Goal: Ask a question

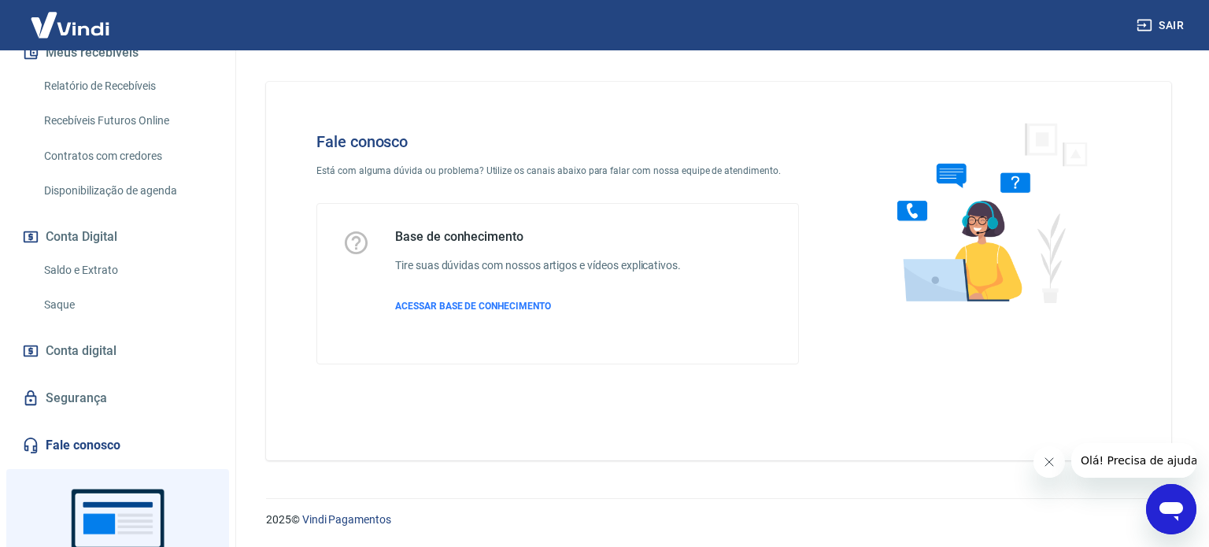
scroll to position [394, 0]
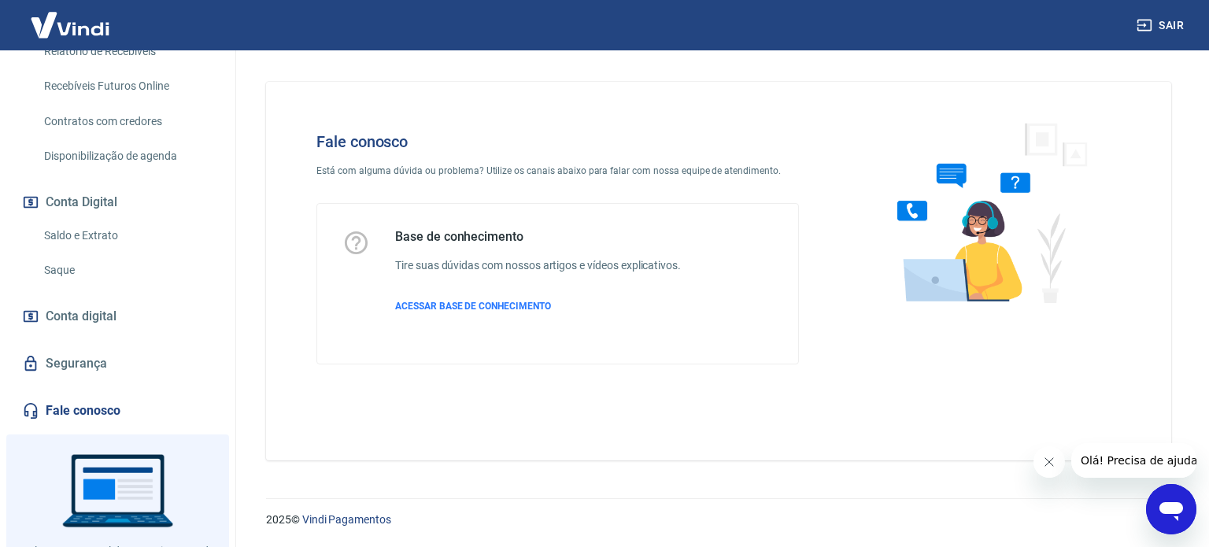
click at [94, 328] on span "Conta digital" at bounding box center [81, 317] width 71 height 22
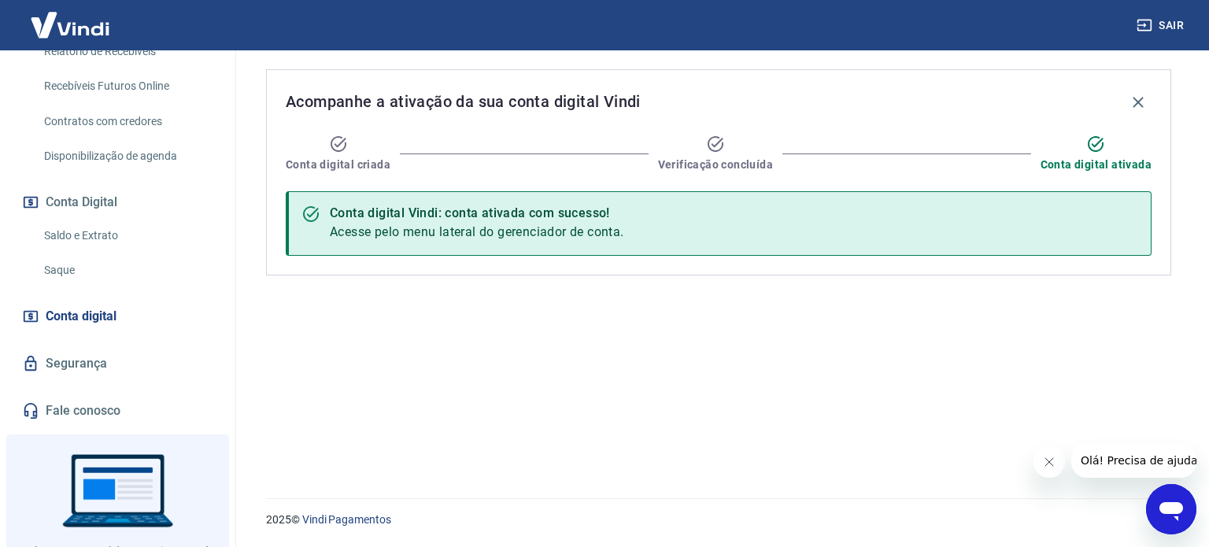
click at [101, 377] on link "Segurança" at bounding box center [118, 363] width 198 height 35
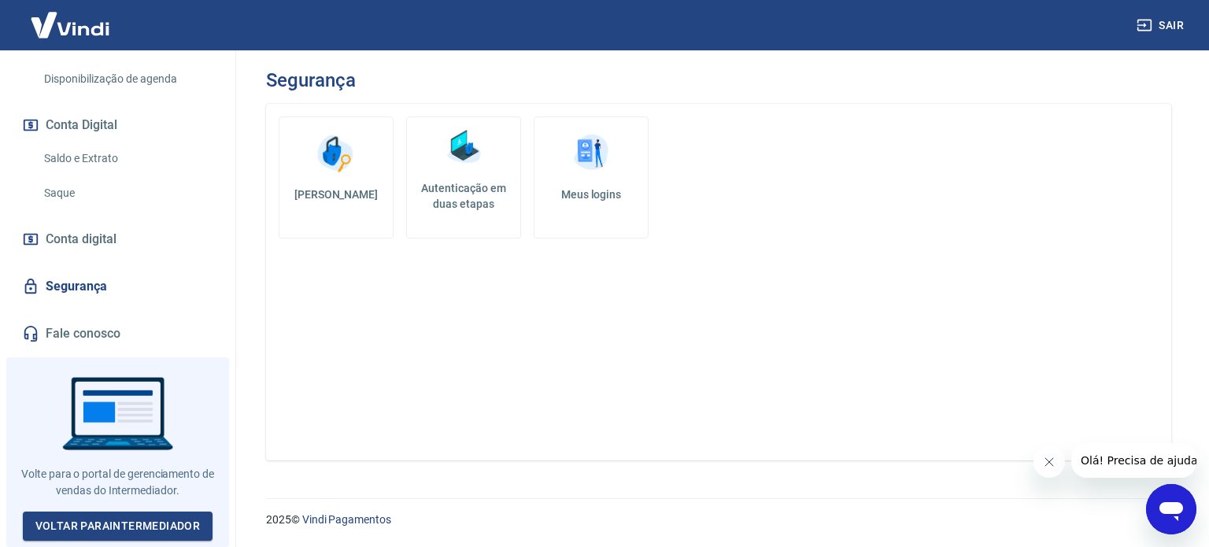
scroll to position [245, 0]
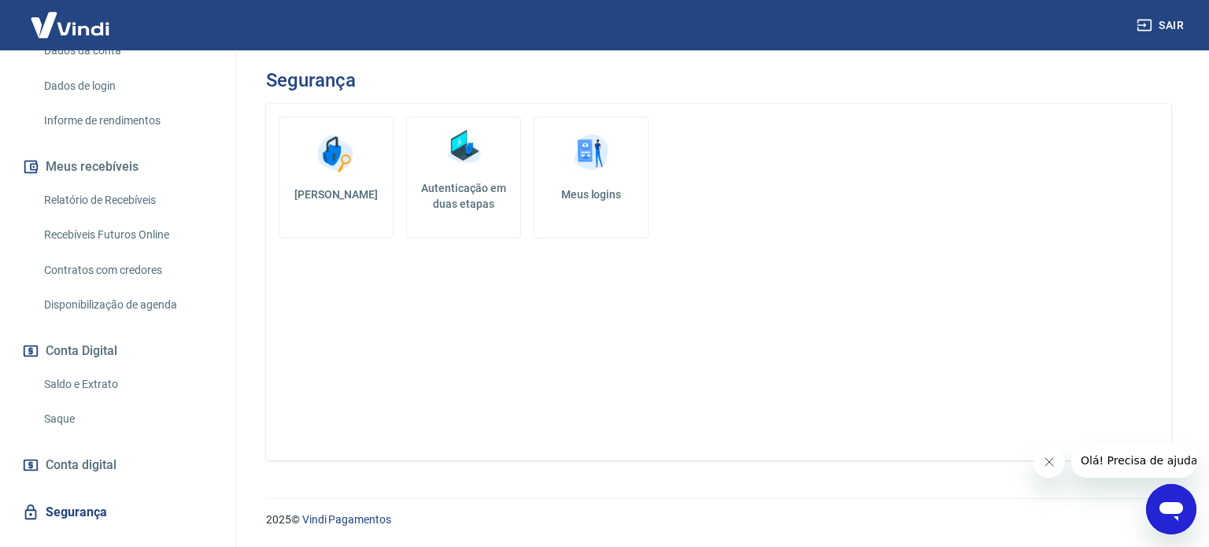
click at [104, 366] on button "Conta Digital" at bounding box center [118, 351] width 198 height 35
click at [115, 184] on button "Meus recebíveis" at bounding box center [118, 167] width 198 height 35
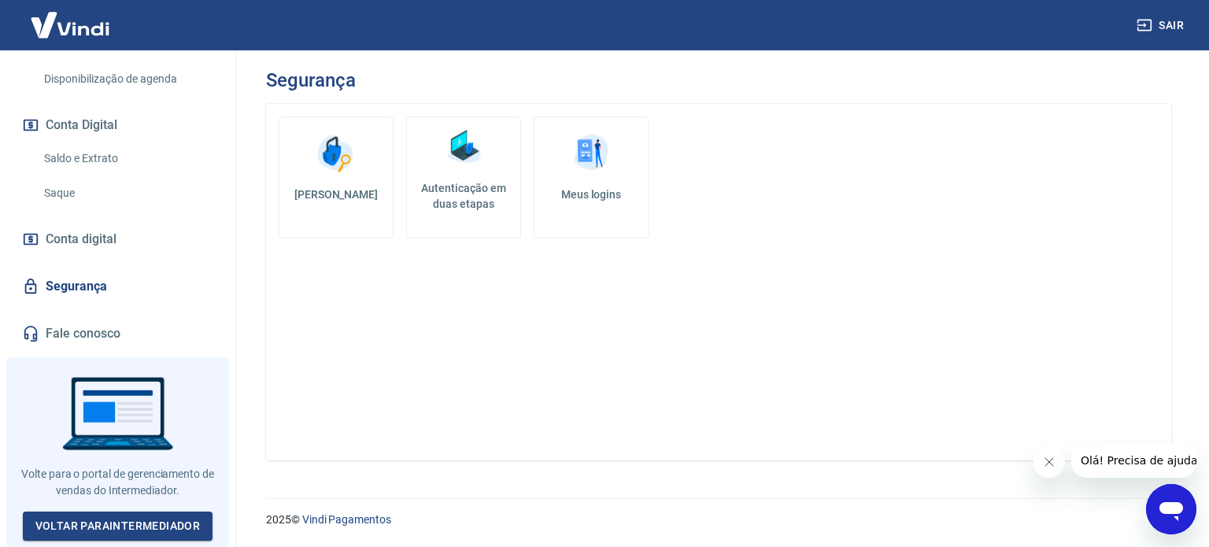
scroll to position [481, 0]
click at [1172, 506] on icon "Abrir janela de mensagens" at bounding box center [1172, 511] width 24 height 19
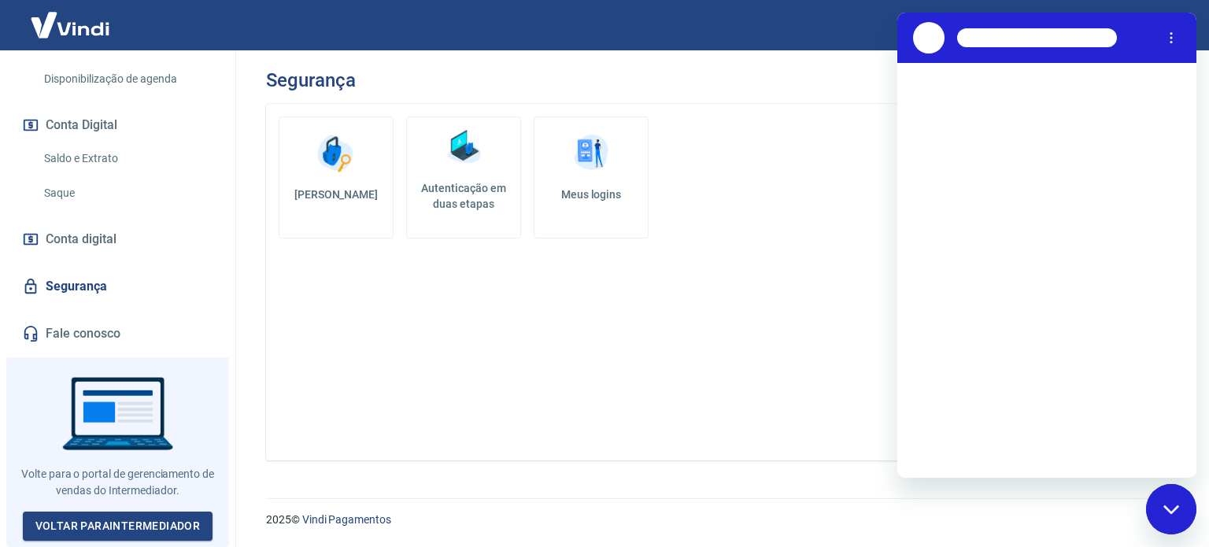
scroll to position [0, 0]
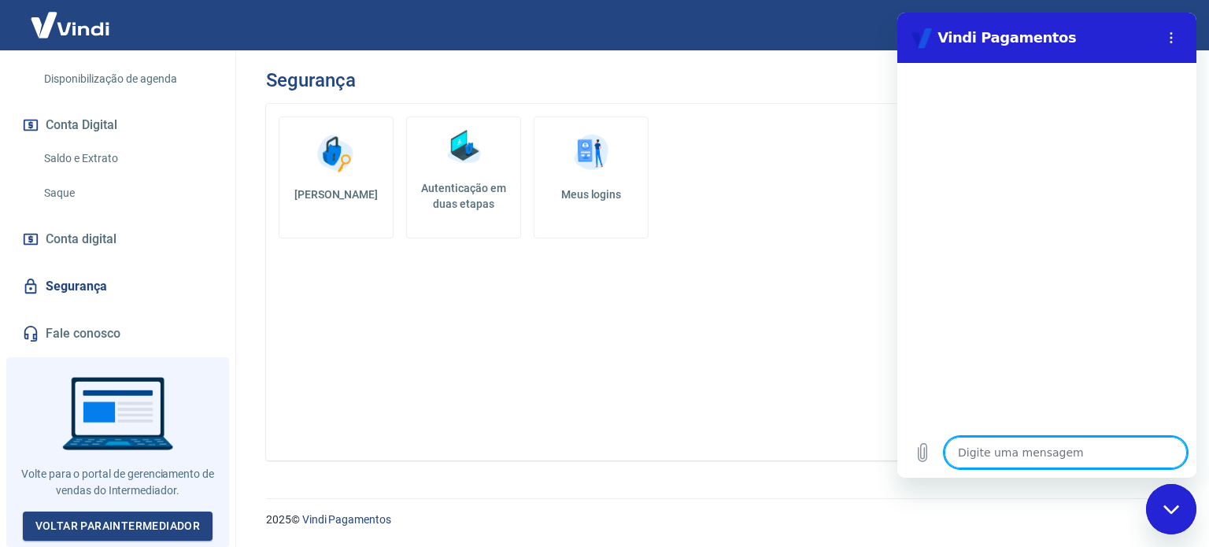
type textarea "P"
type textarea "x"
type textarea "Pr"
type textarea "x"
type textarea "Pre"
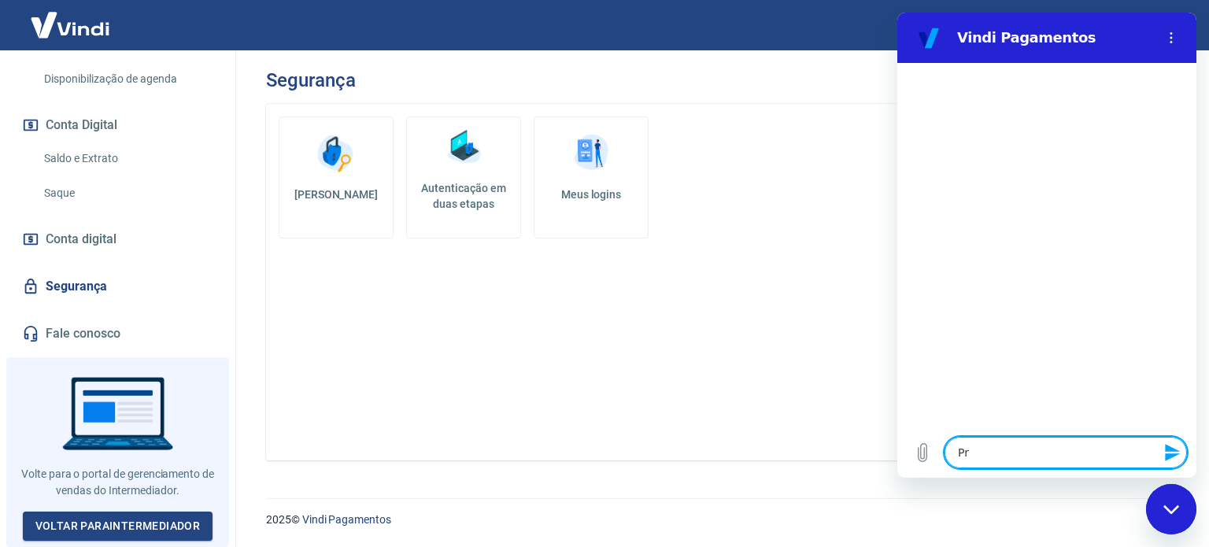
type textarea "x"
type textarea "Prec"
type textarea "x"
type textarea "Preci"
type textarea "x"
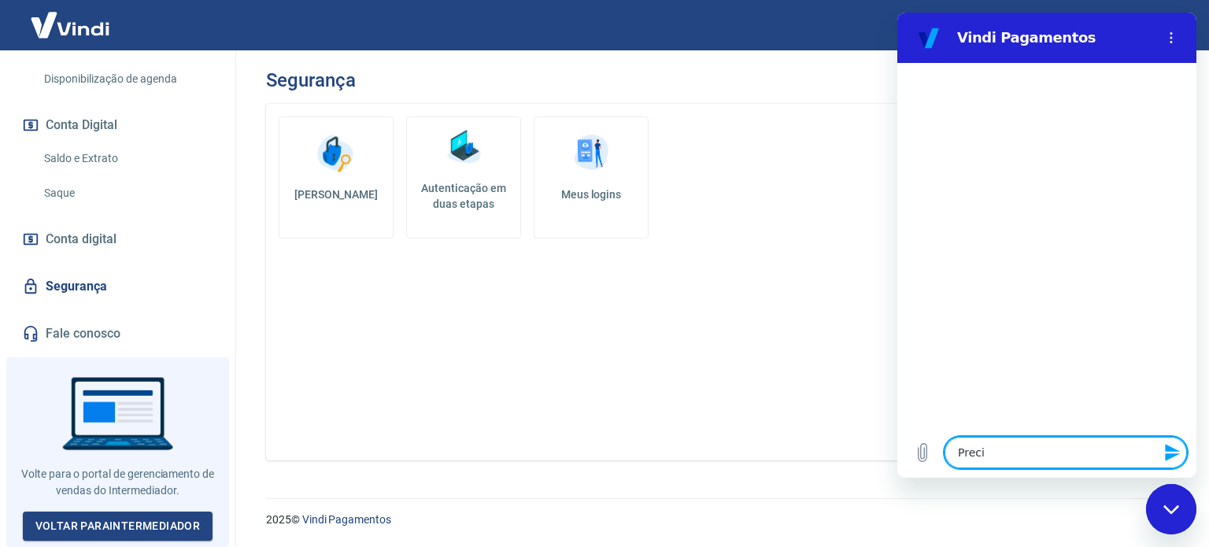
type textarea "Precis"
type textarea "x"
type textarea "Preciso"
type textarea "x"
type textarea "Preciso"
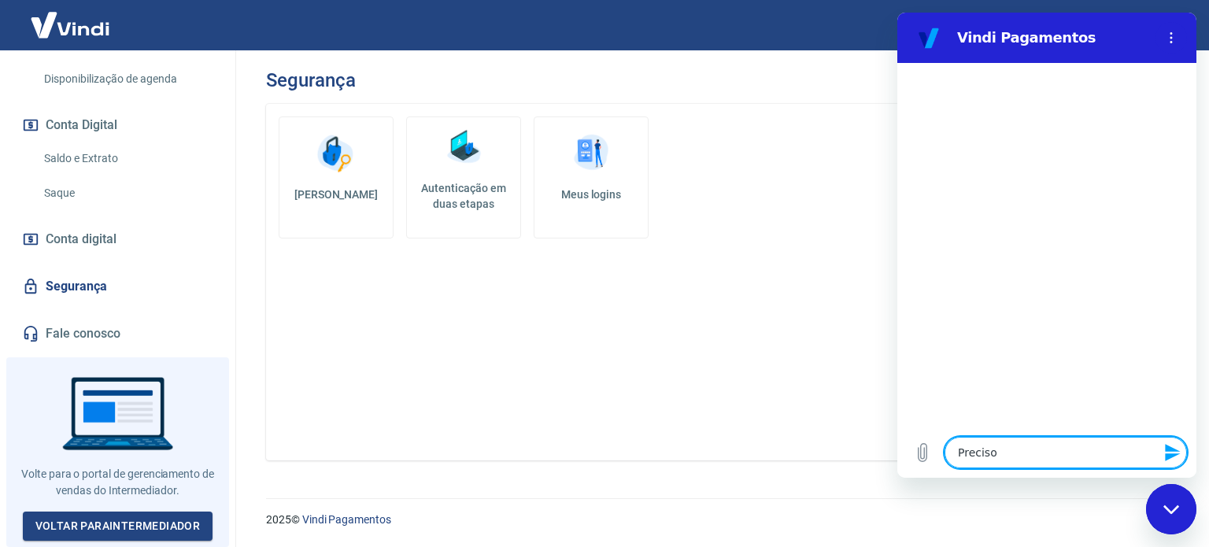
type textarea "x"
type textarea "Preciso d"
type textarea "x"
type textarea "Preciso de"
type textarea "x"
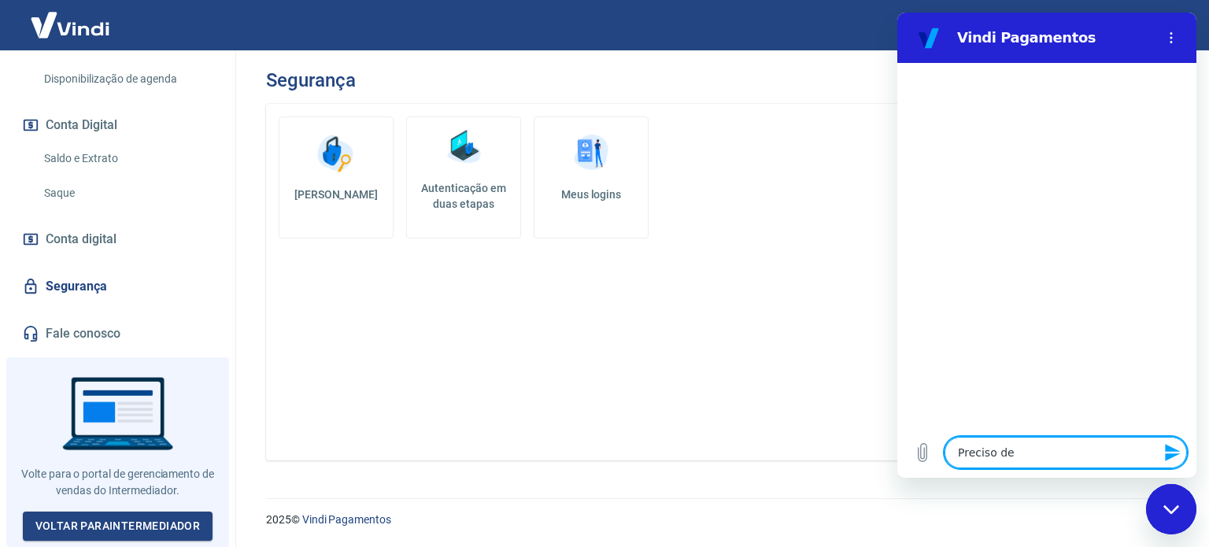
type textarea "Preciso de"
type textarea "x"
type textarea "Preciso de a"
type textarea "x"
type textarea "Preciso de aj"
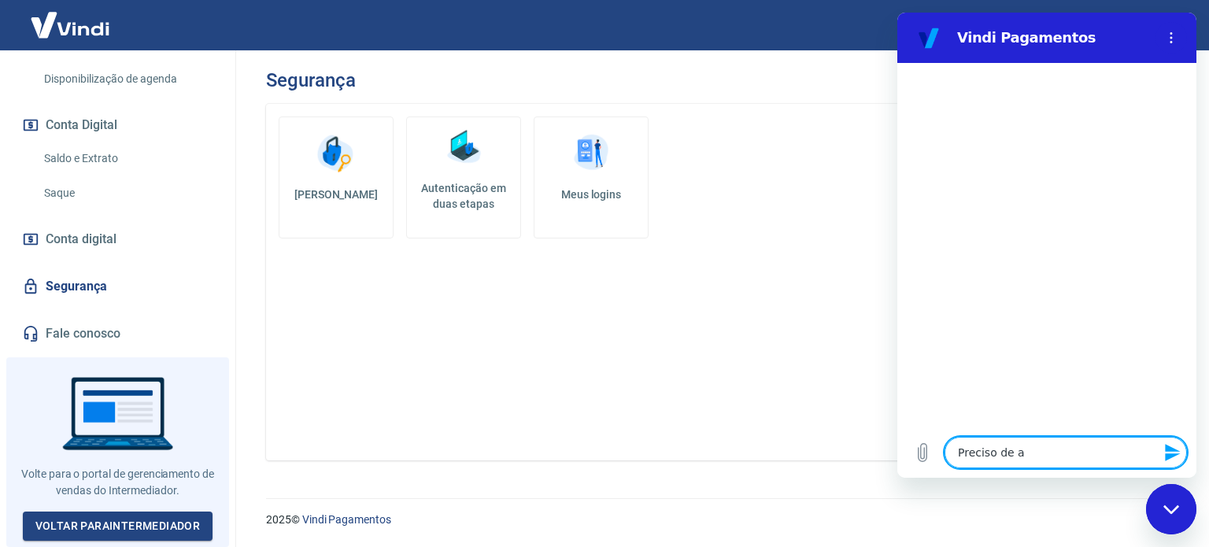
type textarea "x"
type textarea "Preciso de aju"
type textarea "x"
type textarea "Preciso de ajud"
type textarea "x"
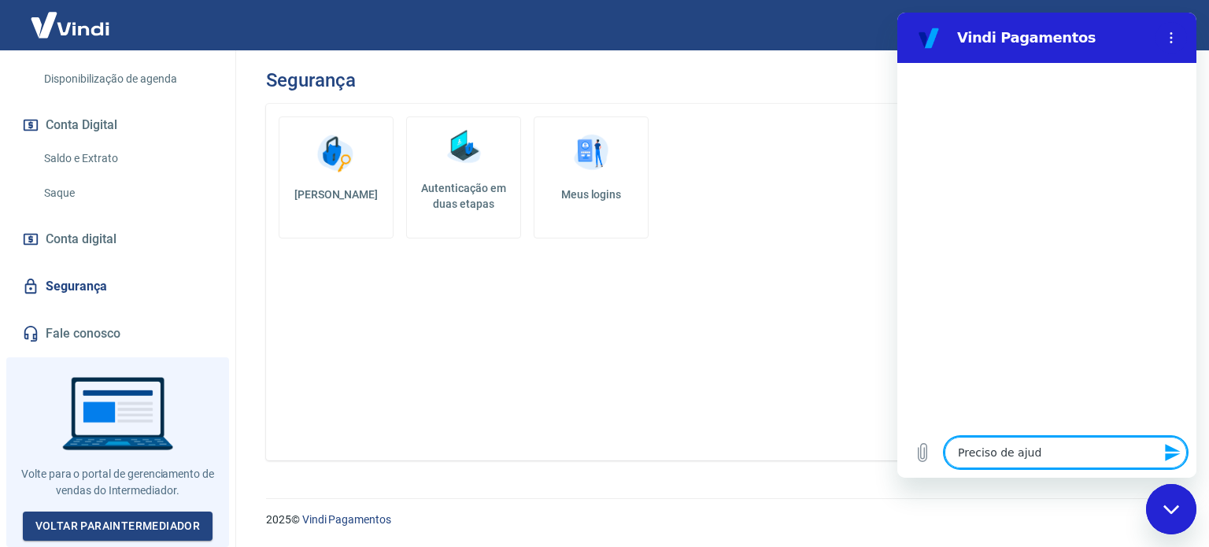
type textarea "Preciso de ajuda"
type textarea "x"
type textarea "Preciso de ajuda"
type textarea "x"
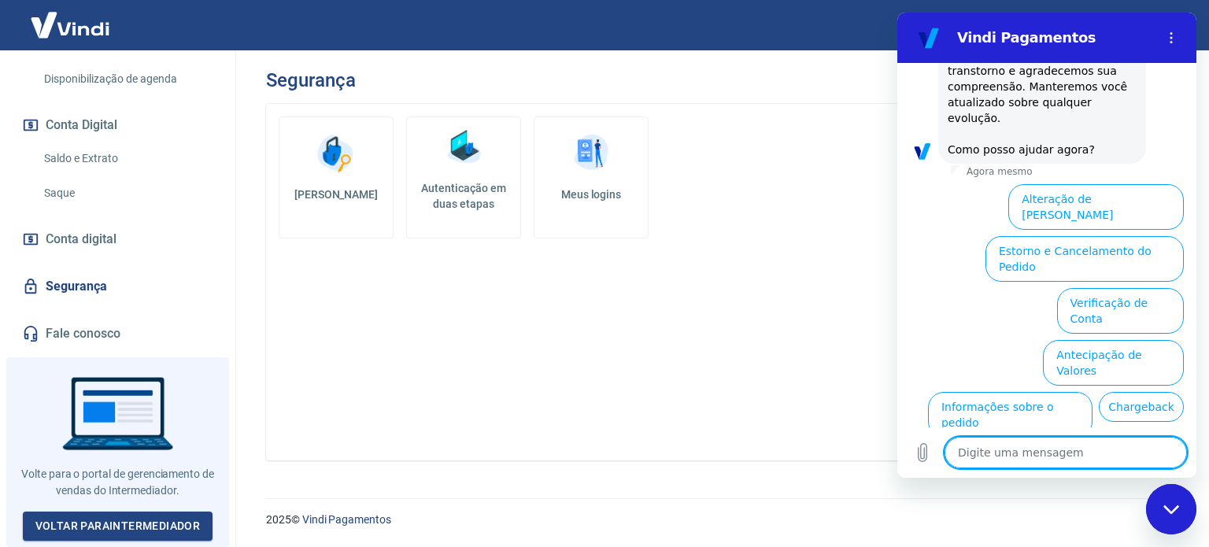
scroll to position [454, 0]
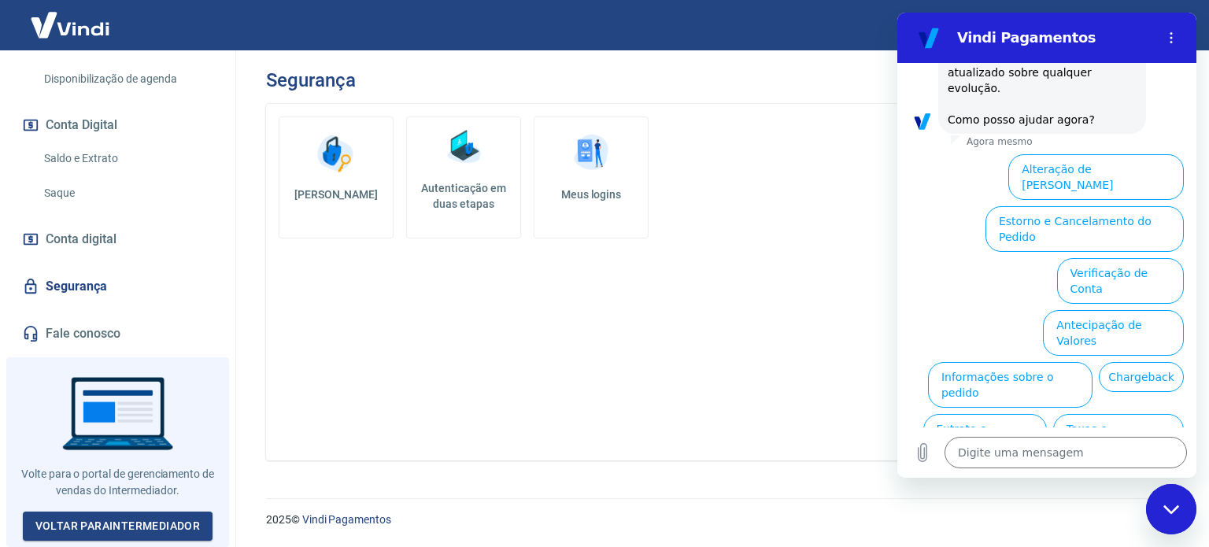
click at [986, 362] on button "Informações sobre o pedido" at bounding box center [1010, 385] width 165 height 46
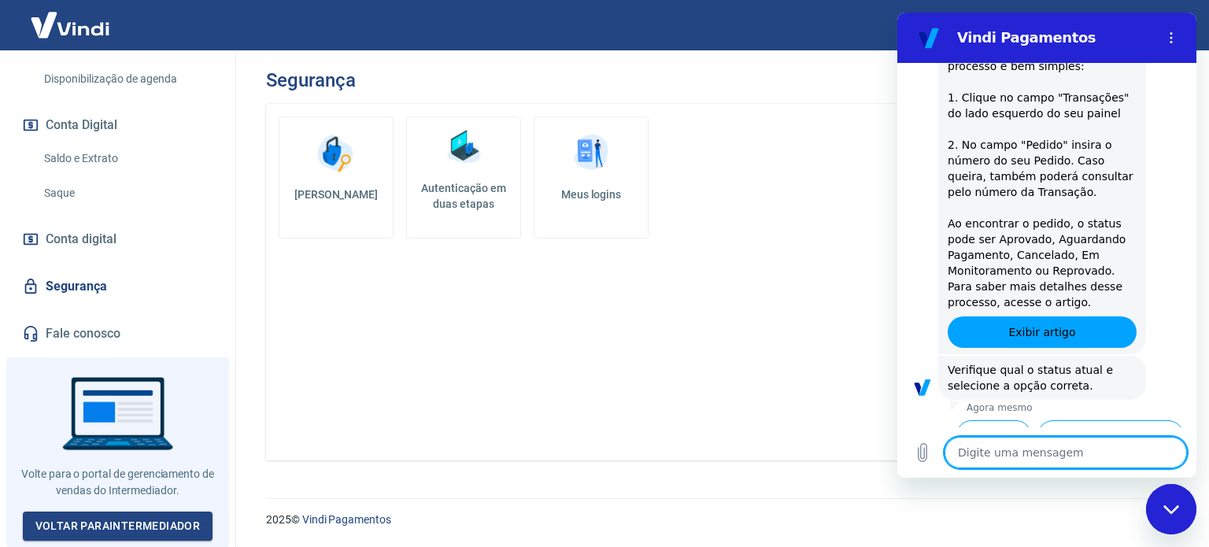
scroll to position [726, 0]
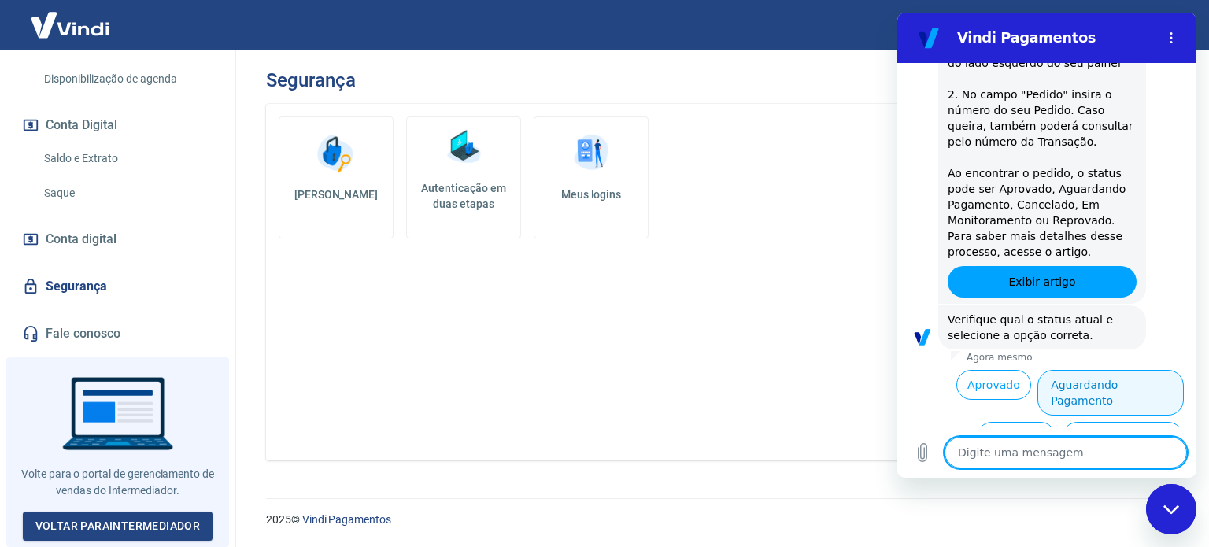
click at [1038, 370] on button "Aguardando Pagamento" at bounding box center [1111, 393] width 146 height 46
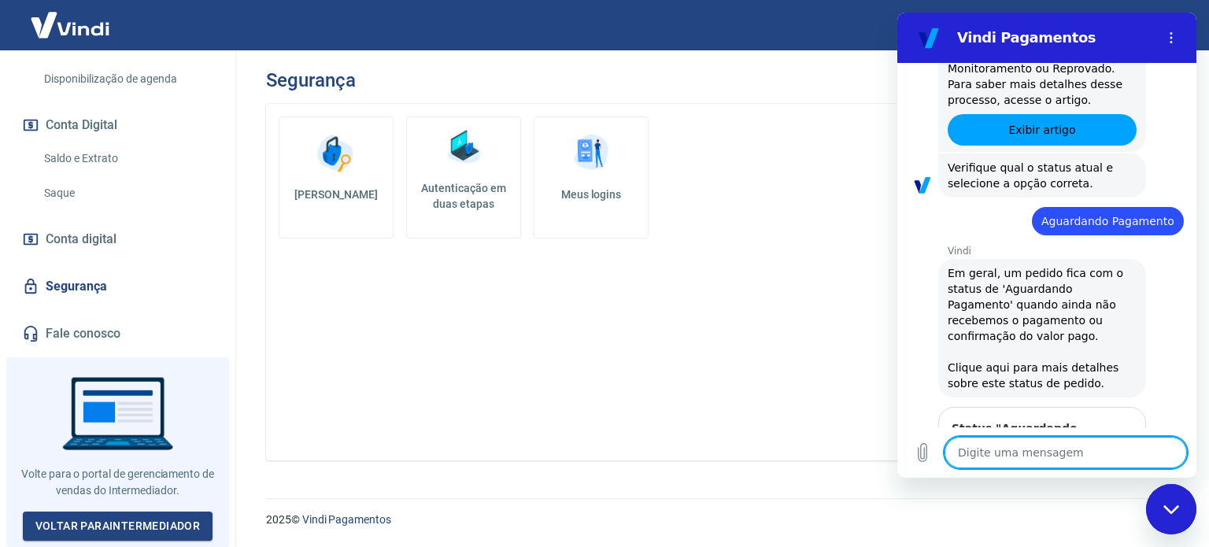
scroll to position [1172, 0]
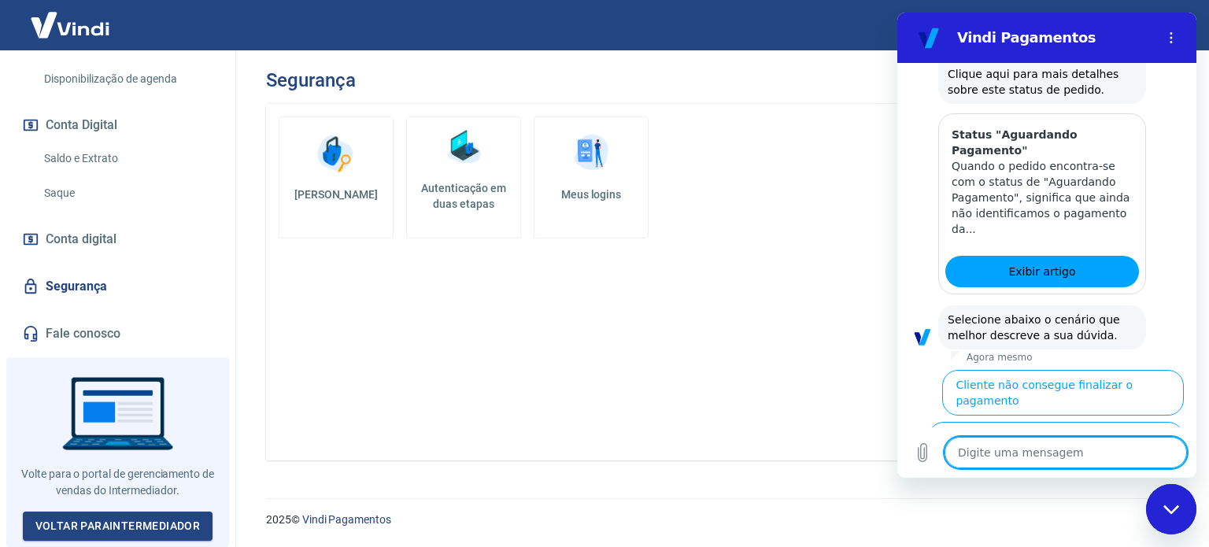
click at [1061, 474] on button "Cliente pagou, mas pedido consta 'Aguardando Pagamento'" at bounding box center [1087, 504] width 193 height 61
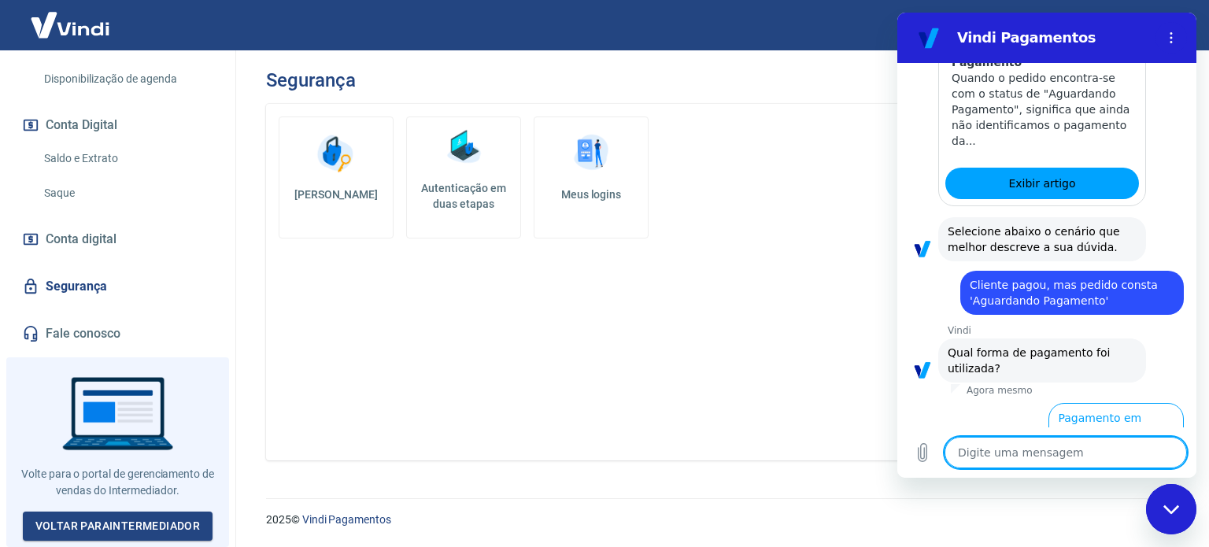
scroll to position [1277, 0]
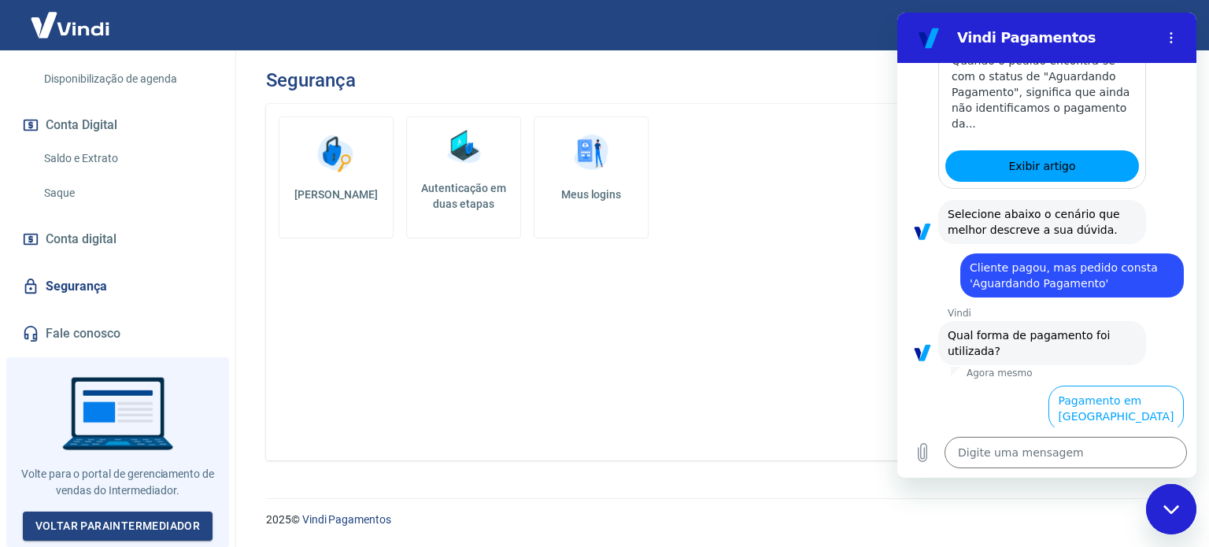
click at [1089, 438] on button "Pagamento em Pix" at bounding box center [1125, 461] width 118 height 46
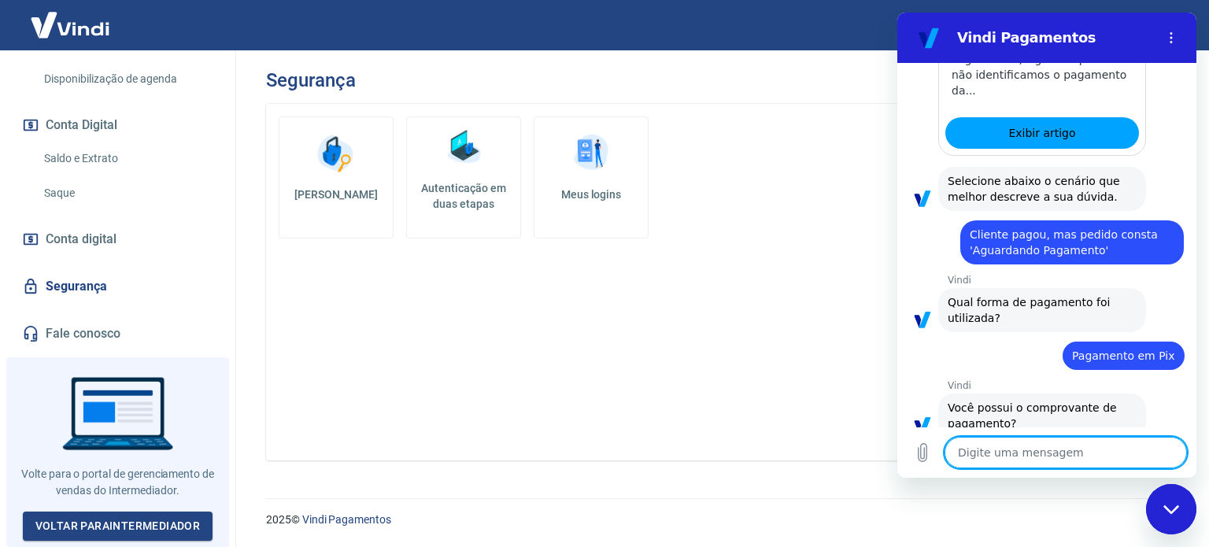
scroll to position [1310, 0]
click at [1090, 458] on button "Sim" at bounding box center [1107, 473] width 46 height 30
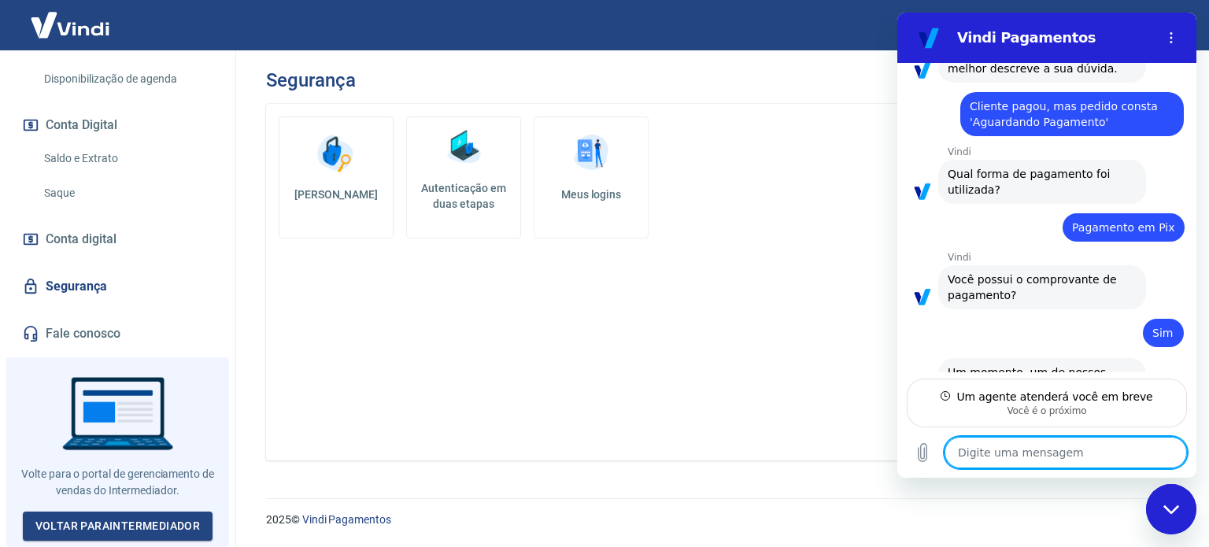
scroll to position [1423, 0]
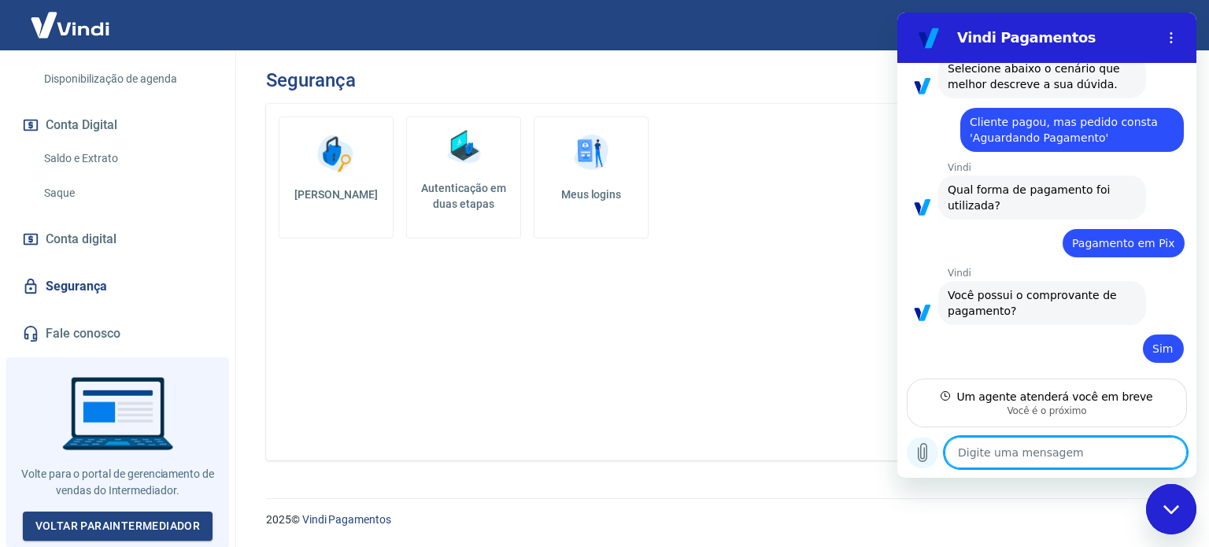
click at [926, 450] on icon "Carregar arquivo" at bounding box center [922, 452] width 19 height 19
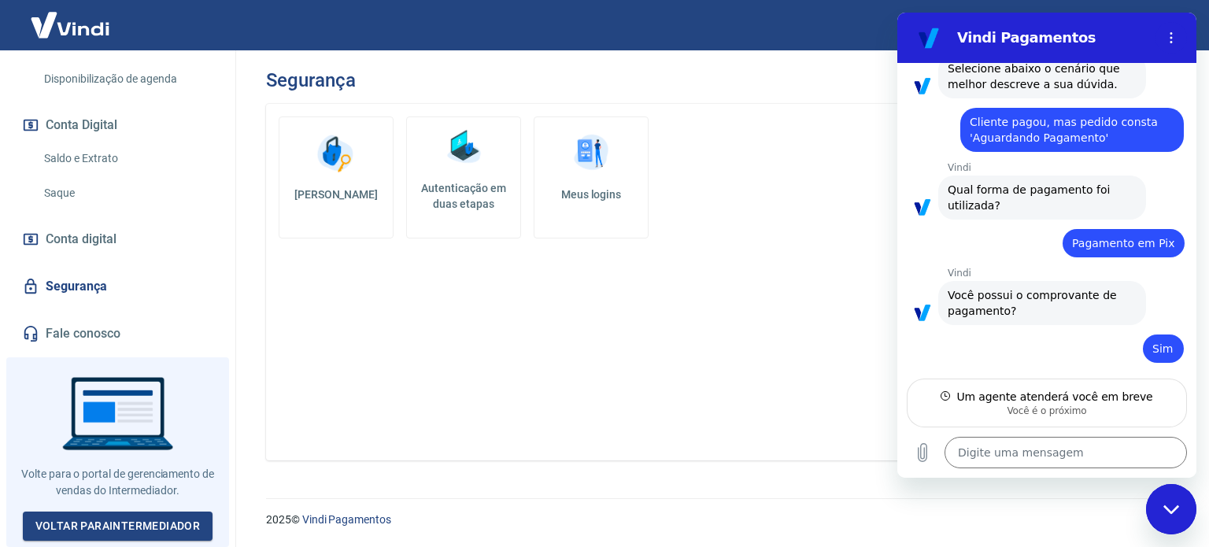
type textarea "x"
click at [937, 443] on div "Digite uma mensagem x" at bounding box center [1047, 453] width 299 height 50
click at [926, 448] on icon "Carregar arquivo" at bounding box center [923, 453] width 9 height 18
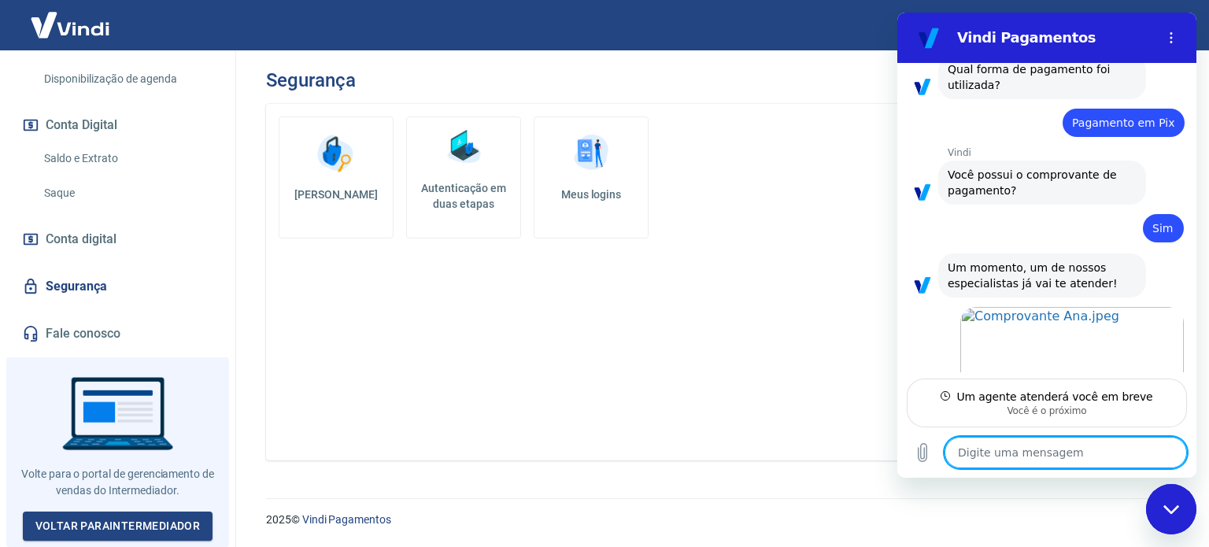
scroll to position [1546, 0]
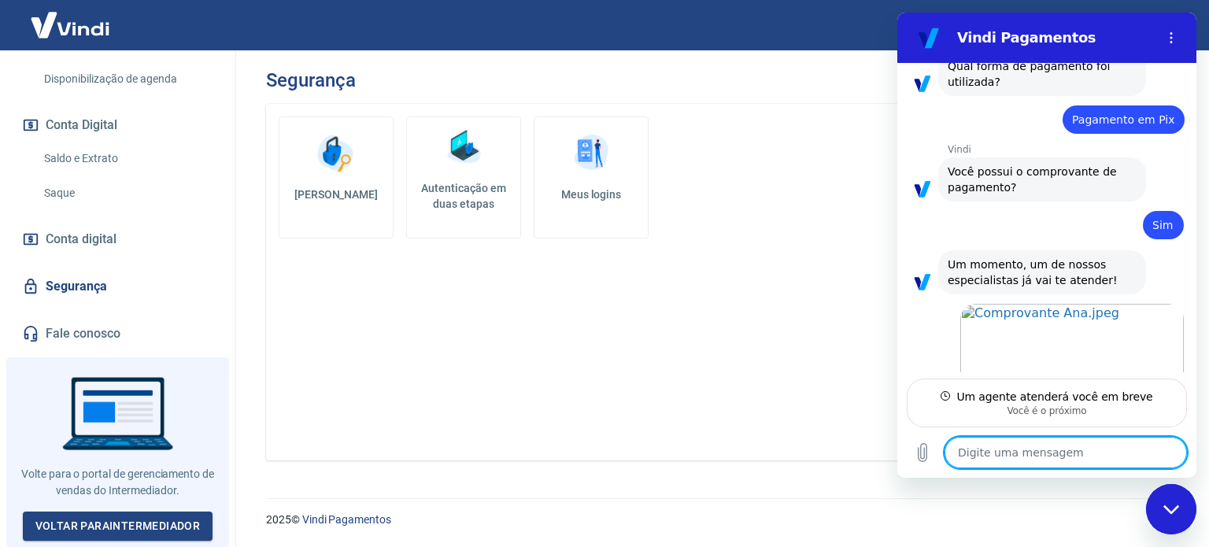
type textarea "x"
click at [1001, 446] on textarea at bounding box center [1066, 452] width 243 height 31
paste textarea "TRANSAÇÃO 223808104 [DATE] 16:09"
type textarea "TRANSAÇÃO 223808104 [DATE] 16:09"
type textarea "x"
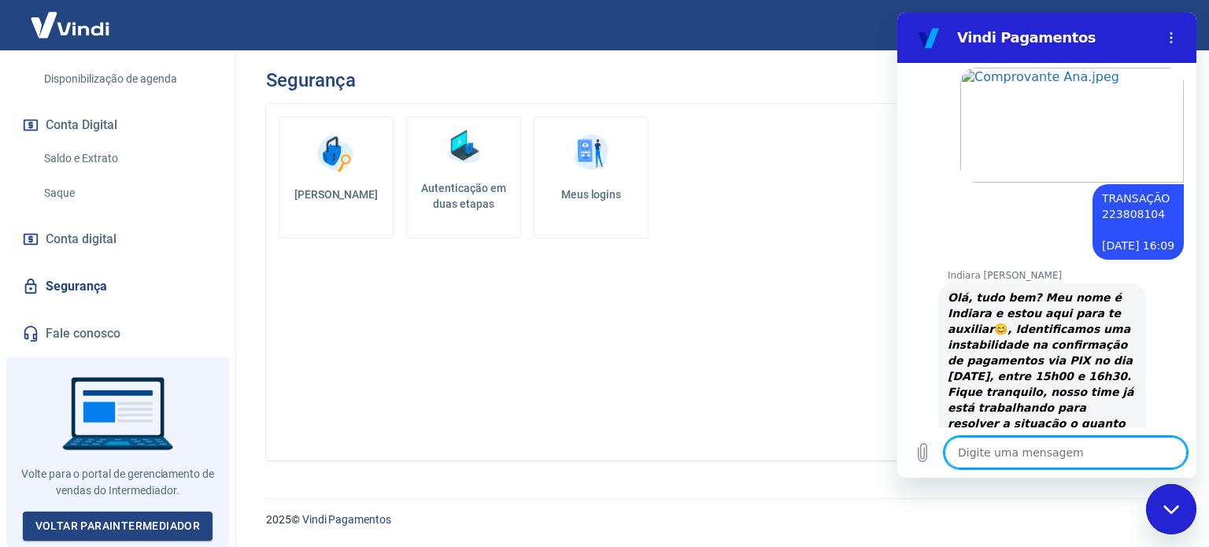
scroll to position [1826, 0]
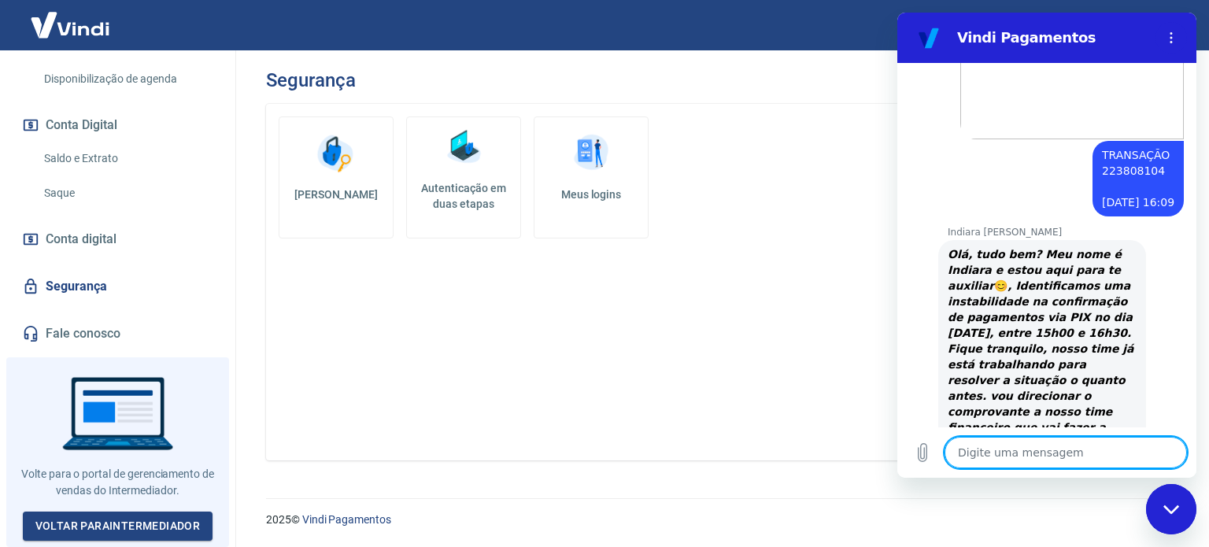
type textarea "x"
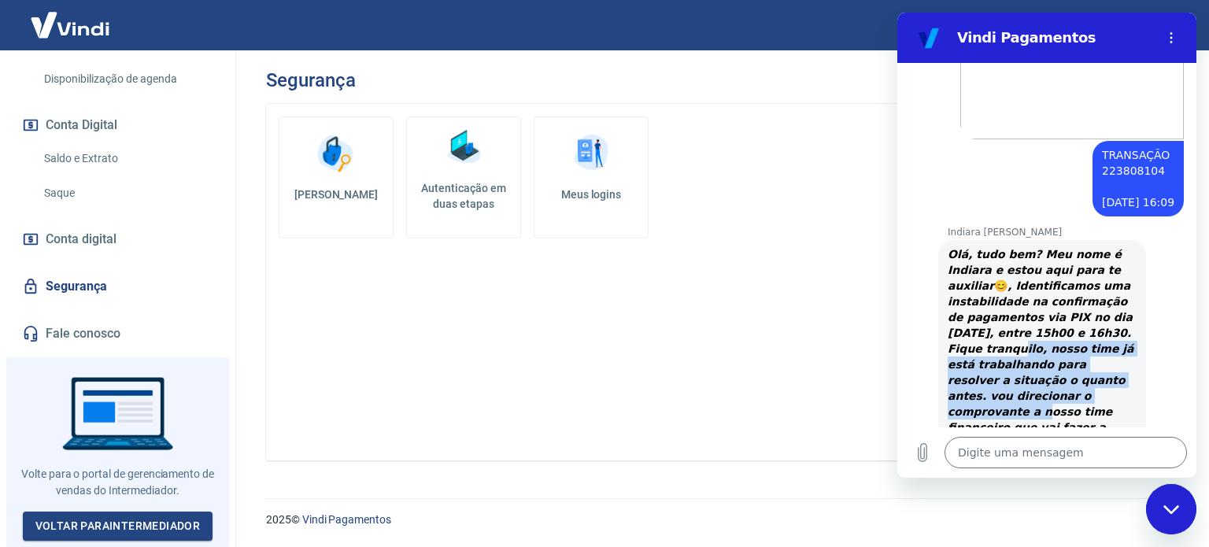
drag, startPoint x: 987, startPoint y: 283, endPoint x: 1077, endPoint y: 340, distance: 107.3
click at [1077, 340] on div "Olá, tudo bem? Meu nome é Indiara e estou aqui para te auxiliar 😊️ , Identifica…" at bounding box center [1042, 364] width 189 height 236
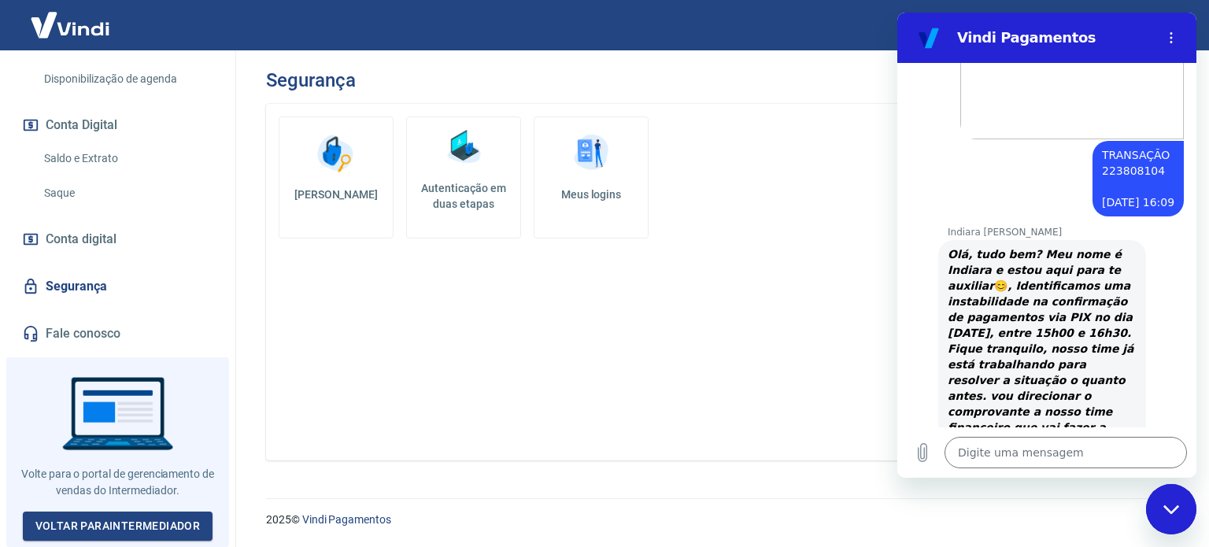
click at [1062, 376] on strong ", Identificamos uma instabilidade na confirmação de pagamentos via PIX no dia […" at bounding box center [1041, 381] width 187 height 202
click at [1033, 453] on textarea at bounding box center [1066, 452] width 243 height 31
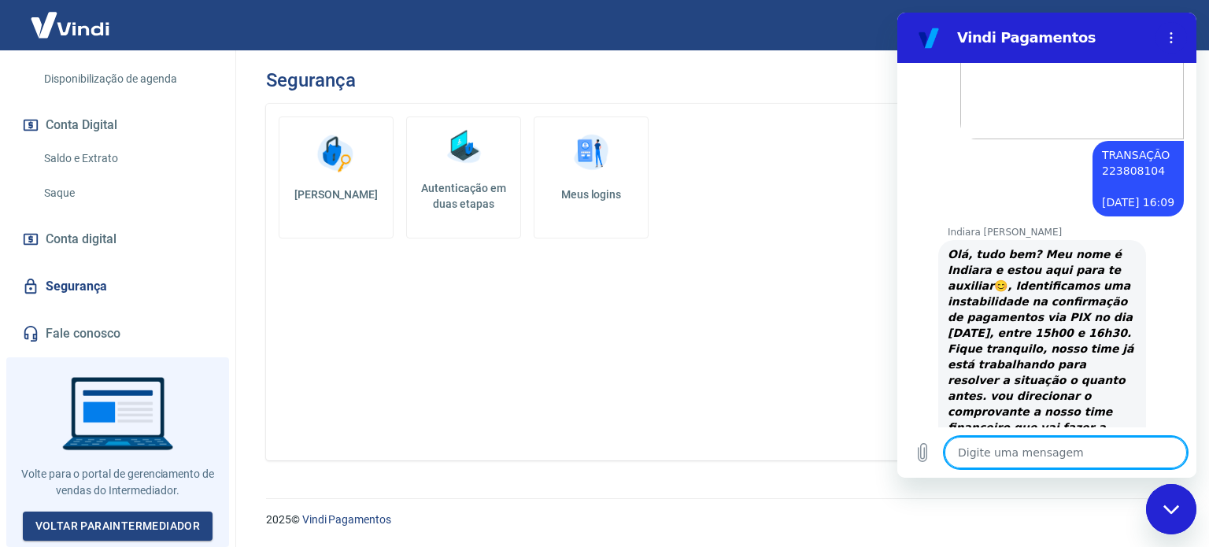
type textarea "V"
type textarea "x"
type textarea "Vo"
type textarea "x"
type textarea "Vou"
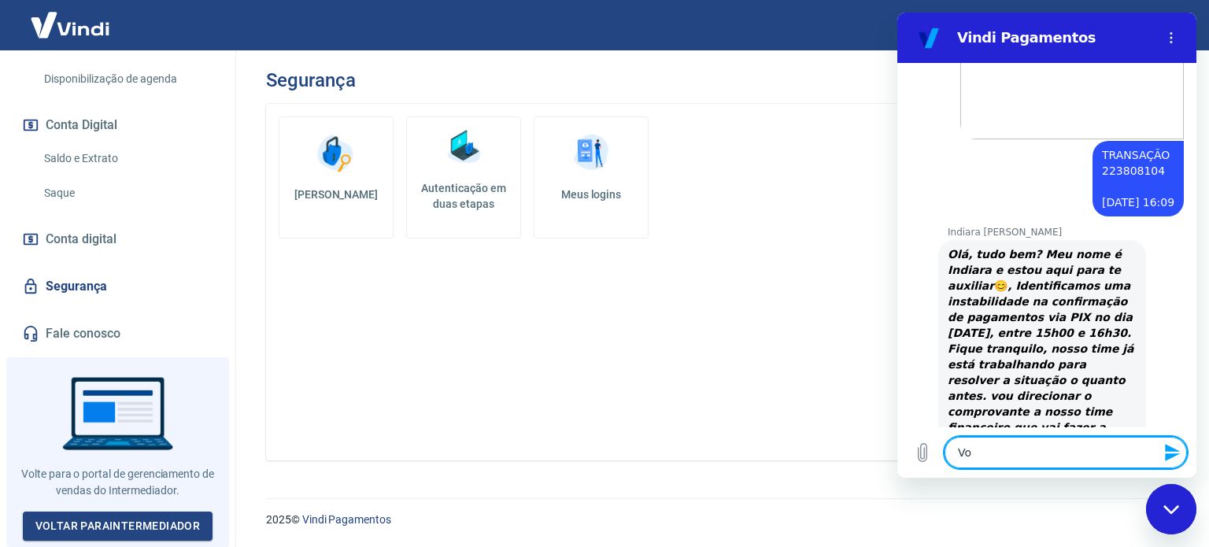
type textarea "x"
type textarea "Vou"
type textarea "x"
type textarea "Vou t"
type textarea "x"
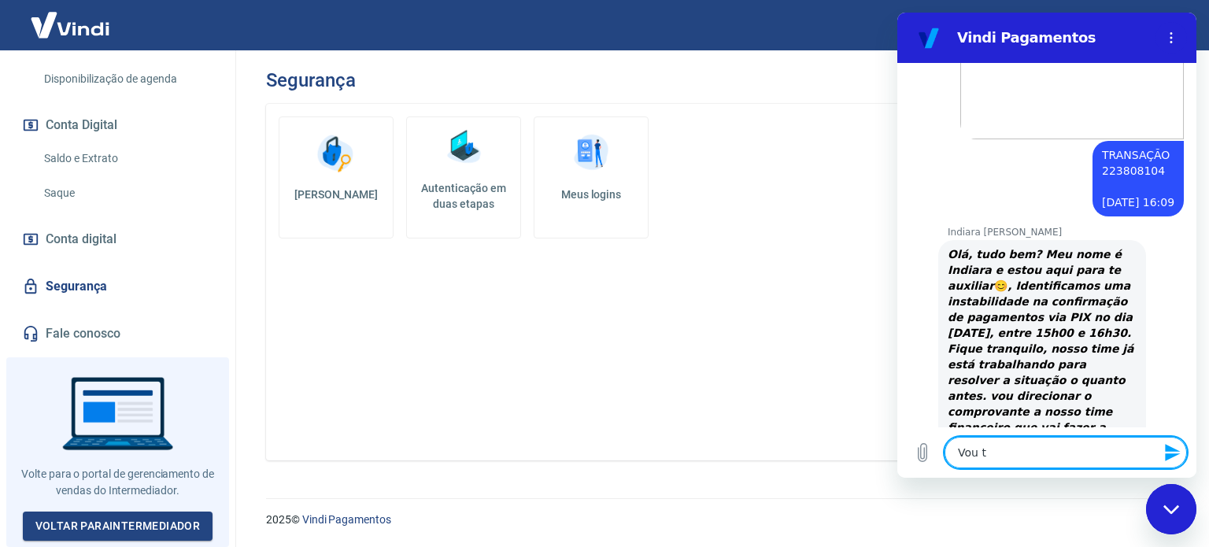
type textarea "Vou te"
type textarea "x"
type textarea "Vou te"
type textarea "x"
type textarea "Vou te m"
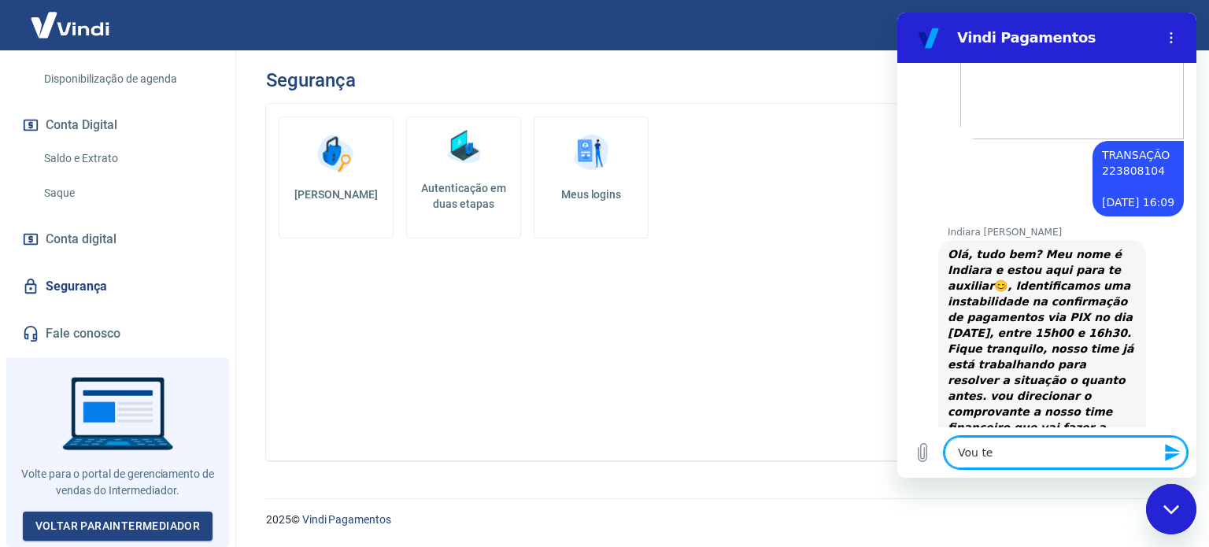
type textarea "x"
type textarea "Vou te ma"
type textarea "x"
type textarea "Vou te man"
type textarea "x"
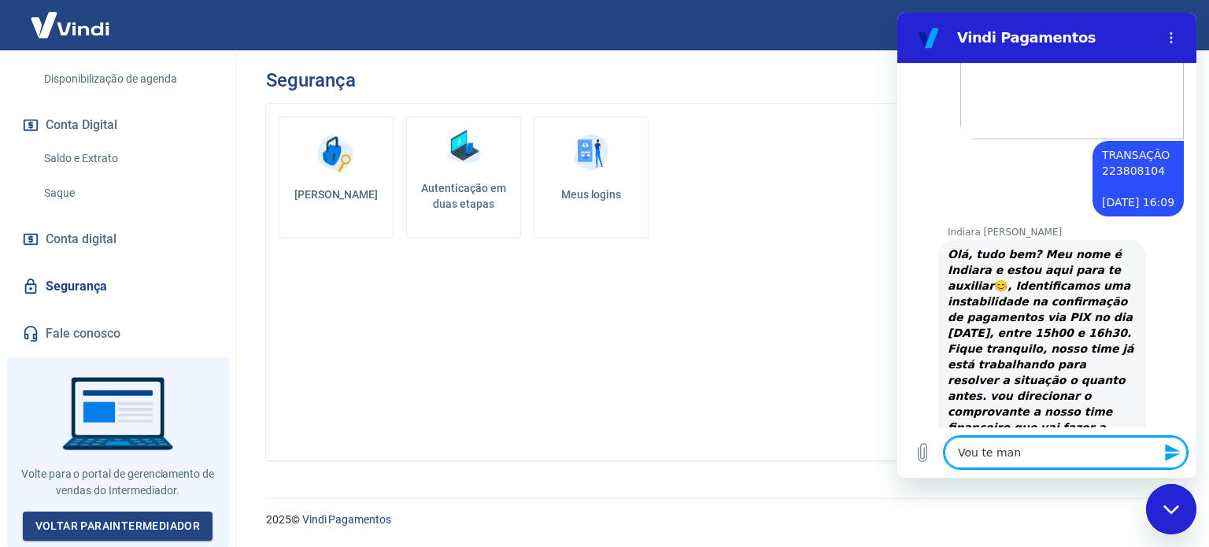
type textarea "Vou te mand"
type textarea "x"
type textarea "Vou te manda"
type textarea "x"
type textarea "Vou te mandar"
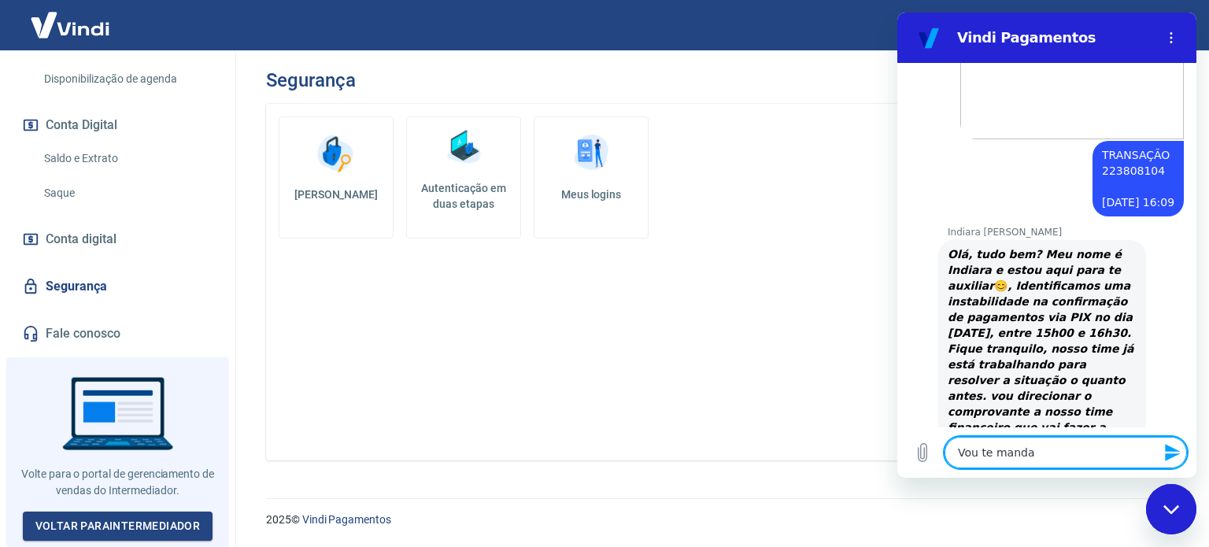
type textarea "x"
type textarea "Vou te mandar"
type textarea "x"
type textarea "Vou te mandar o"
type textarea "x"
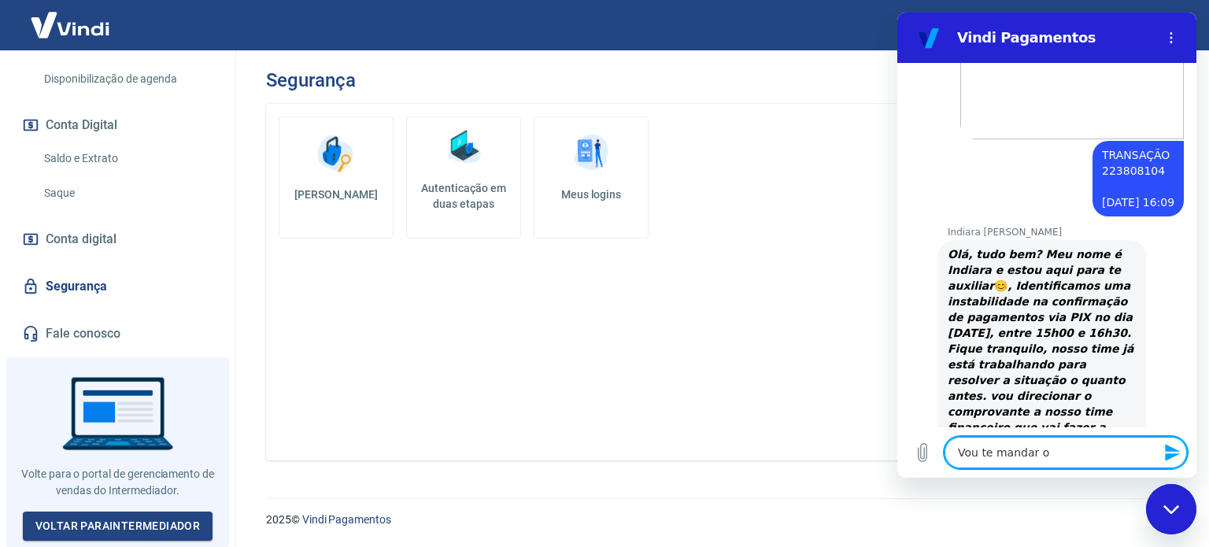
type textarea "Vou te mandar ou"
type textarea "x"
type textarea "Vou te mandar out"
type textarea "x"
type textarea "Vou te mandar outr"
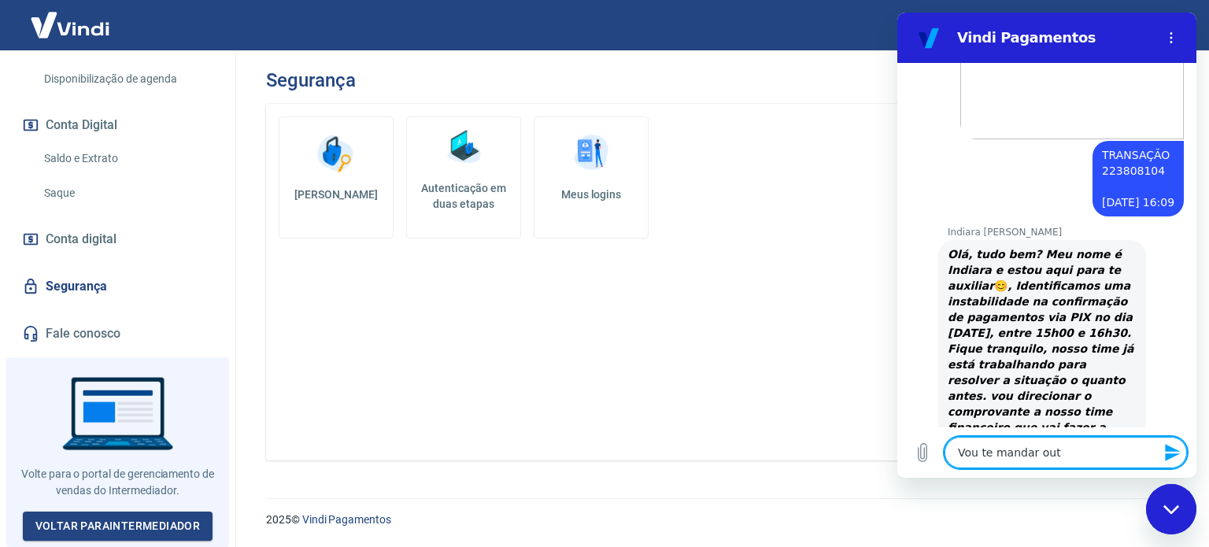
type textarea "x"
type textarea "Vou te mandar outra"
type textarea "x"
type textarea "Vou te mandar outra"
type textarea "x"
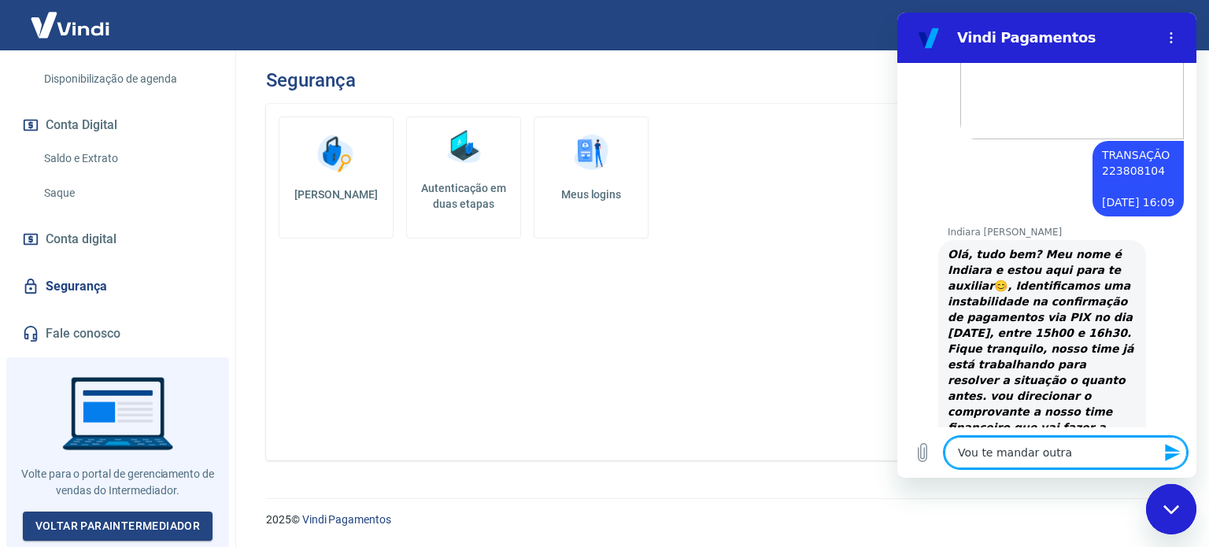
type textarea "Vou te mandar outra t"
type textarea "x"
type textarea "Vou te mandar outra tr"
type textarea "x"
type textarea "Vou te mandar outra tra"
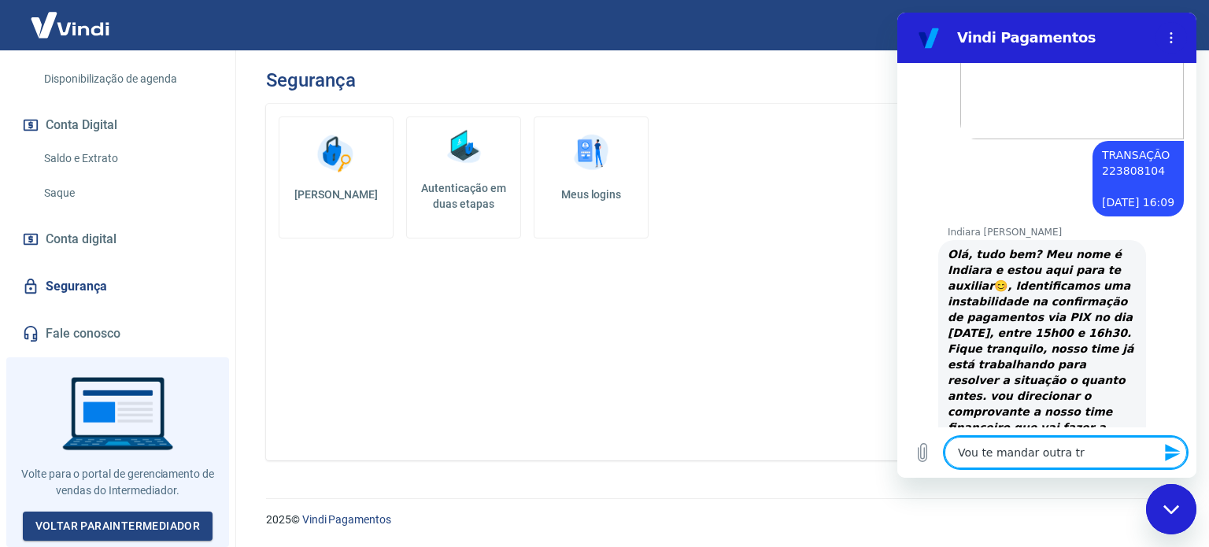
type textarea "x"
type textarea "Vou te mandar outra tran"
type textarea "x"
type textarea "Vou te mandar outra trans"
type textarea "x"
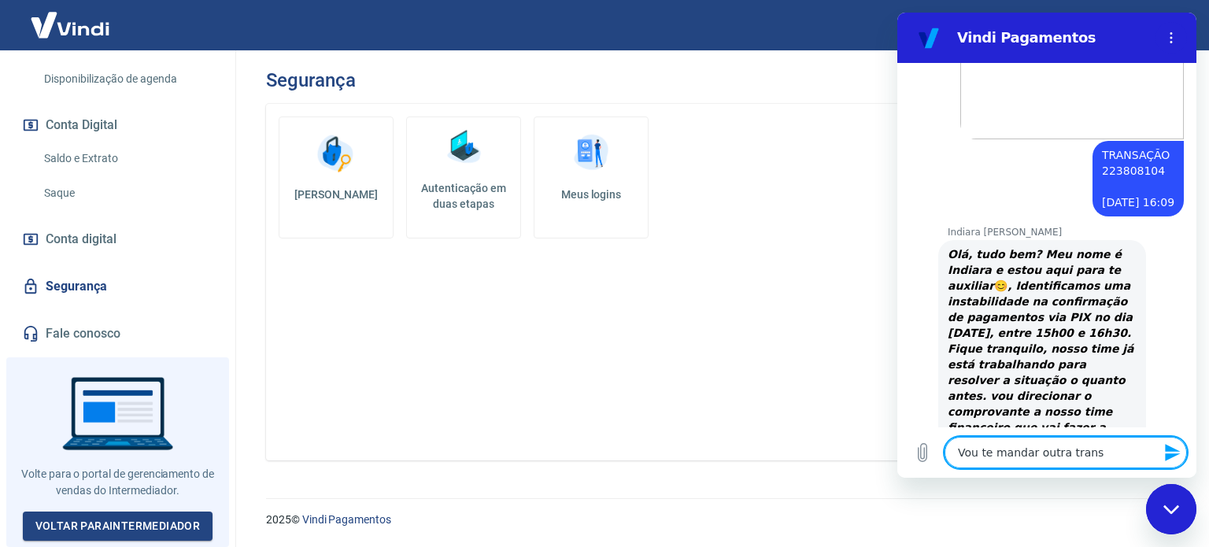
type textarea "Vou te mandar outra transa"
type textarea "x"
type textarea "Vou te mandar outra transaç"
type textarea "x"
type textarea "Vou te mandar outra transaçã"
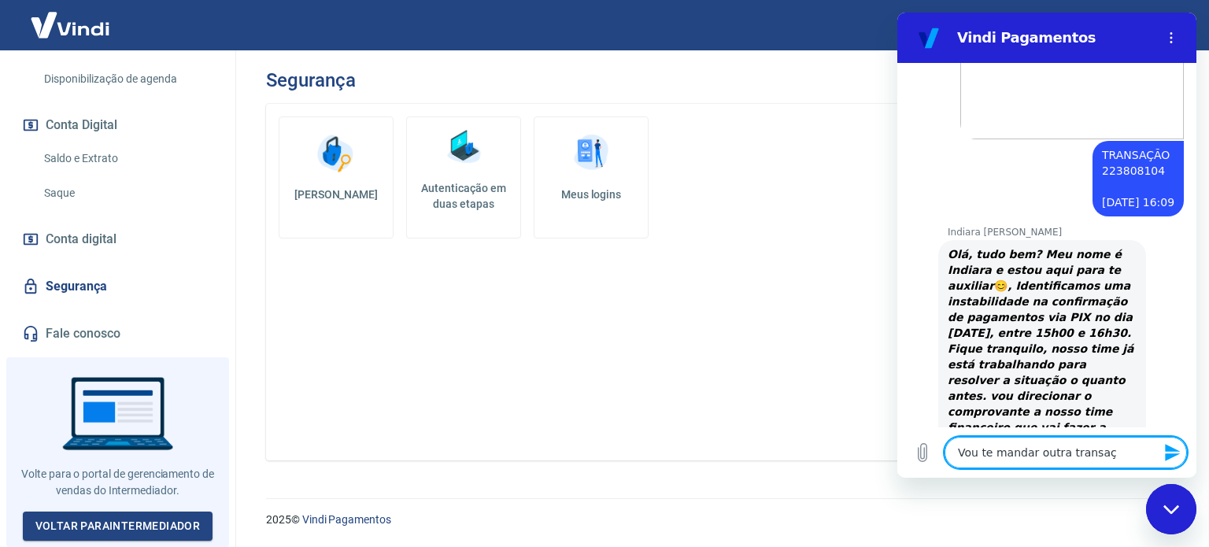
type textarea "x"
type textarea "Vou te mandar outra transação"
type textarea "x"
type textarea "Vou te mandar outra transação"
type textarea "x"
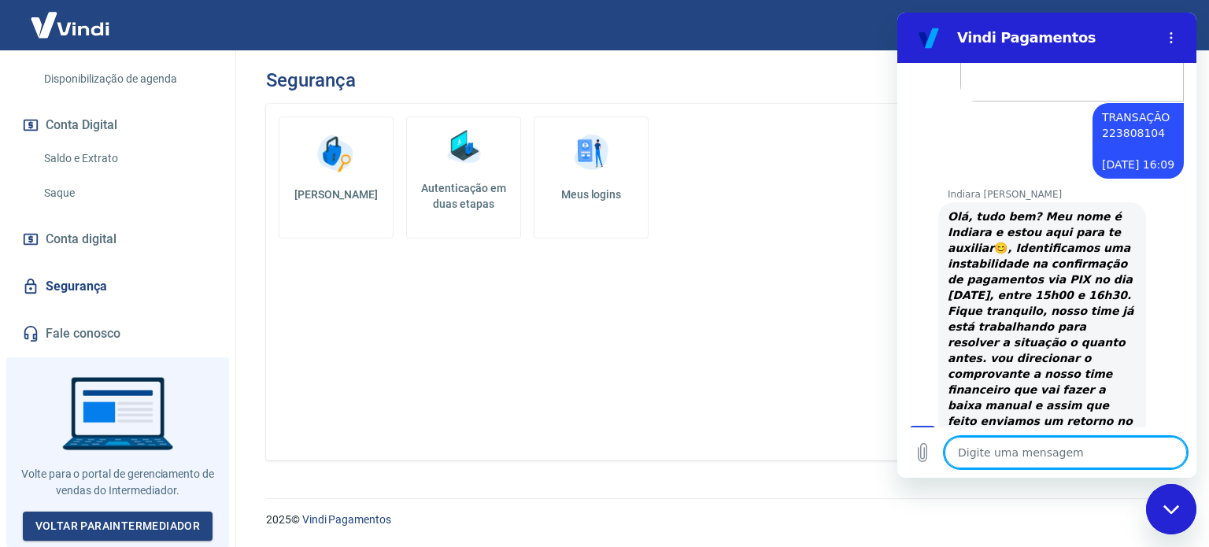
scroll to position [1916, 0]
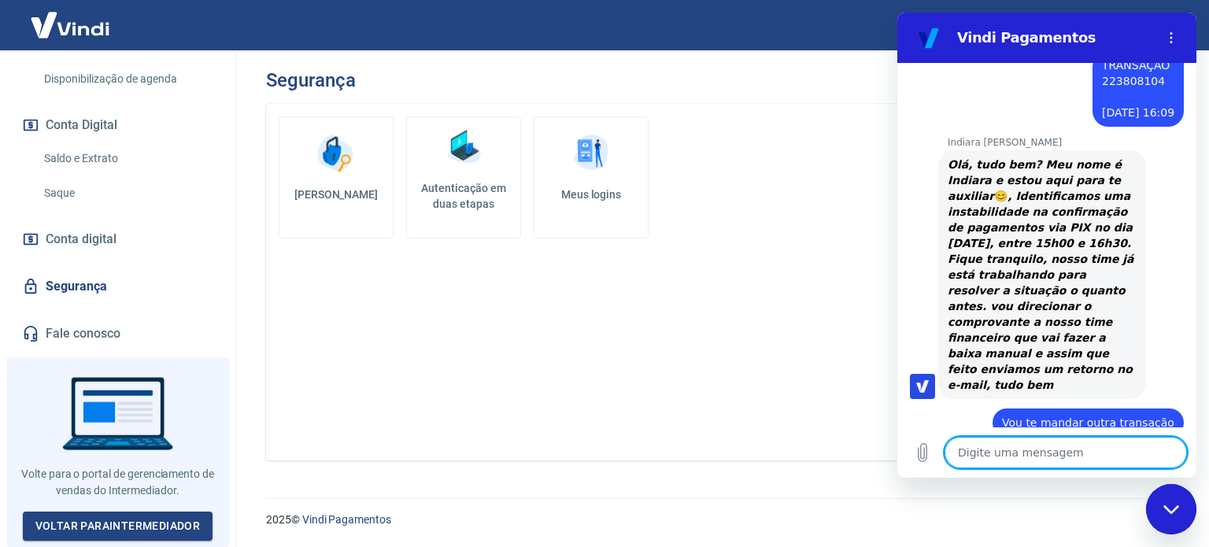
type textarea "x"
paste textarea "TRANSAÇÃO 223805644 [DATE] 15:56"
type textarea "TRANSAÇÃO 223805644 [DATE] 15:56"
type textarea "x"
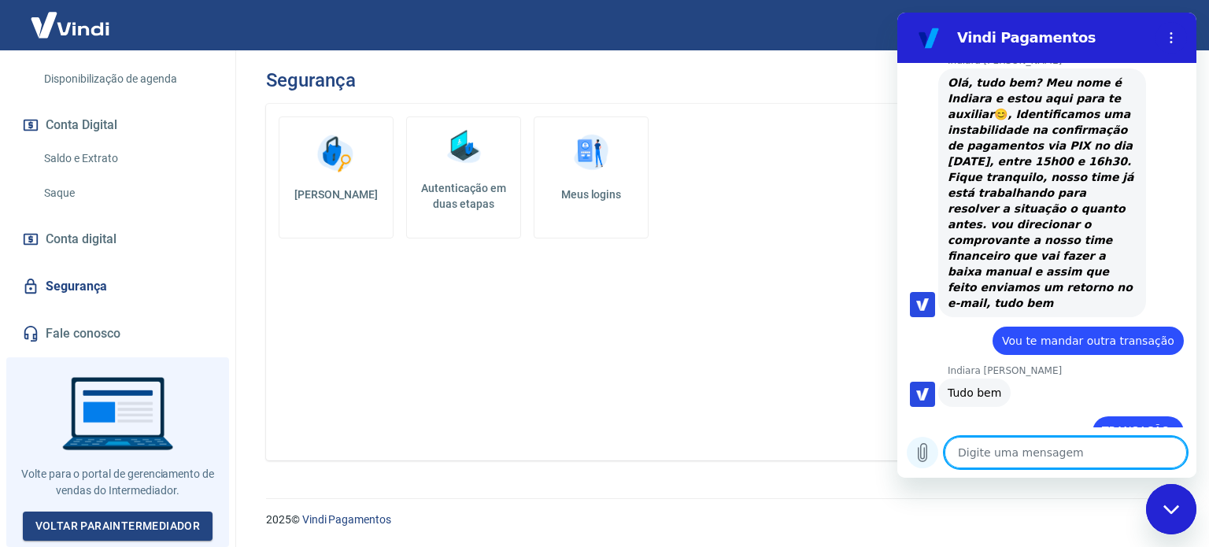
scroll to position [2001, 0]
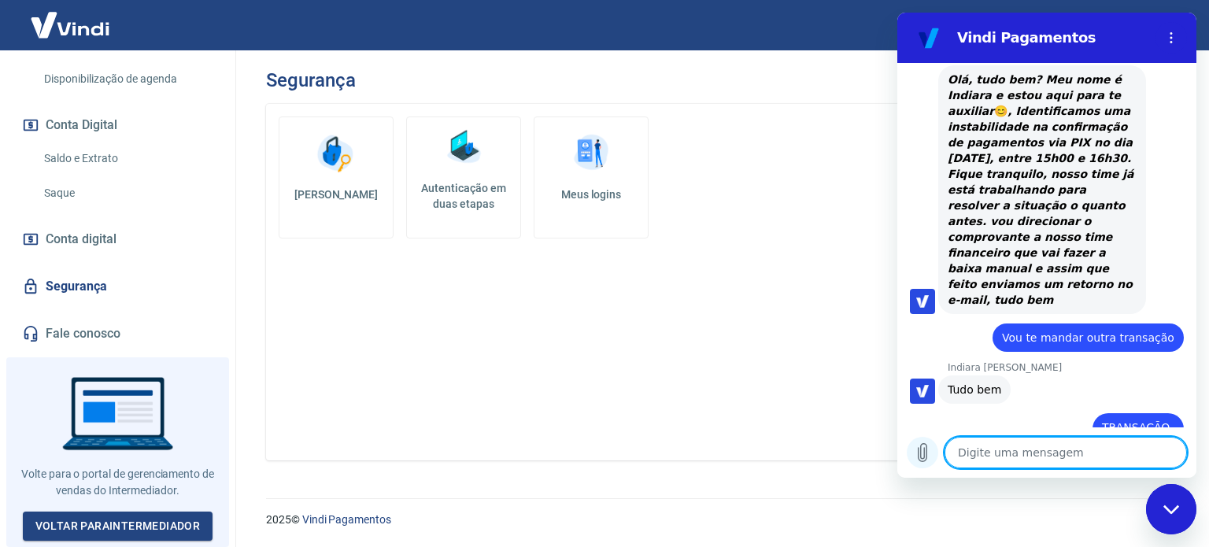
click at [932, 446] on icon "Carregar arquivo" at bounding box center [922, 452] width 19 height 19
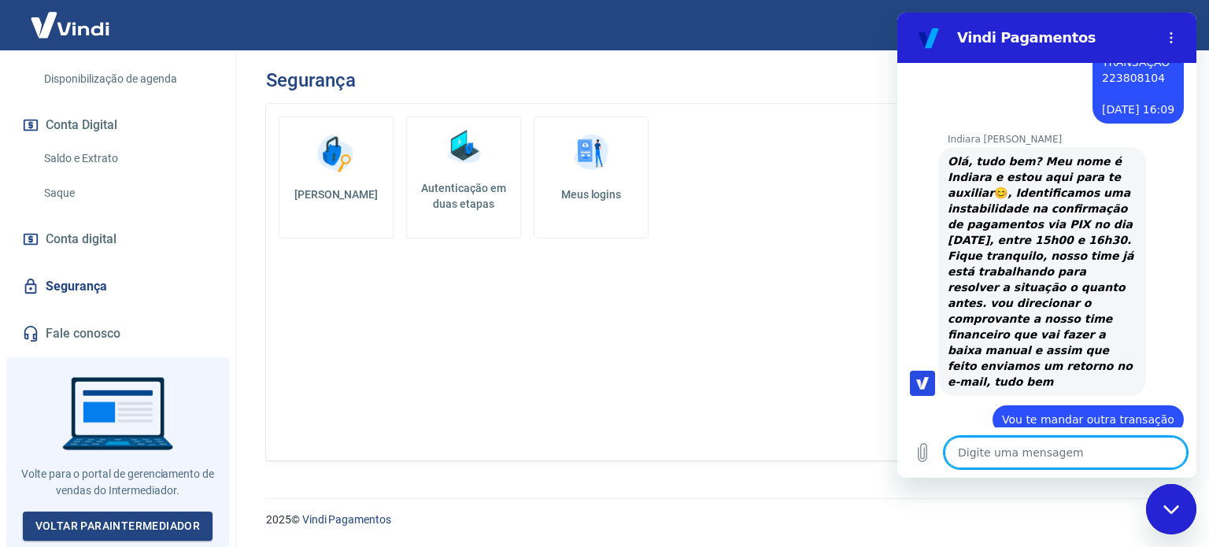
scroll to position [1881, 0]
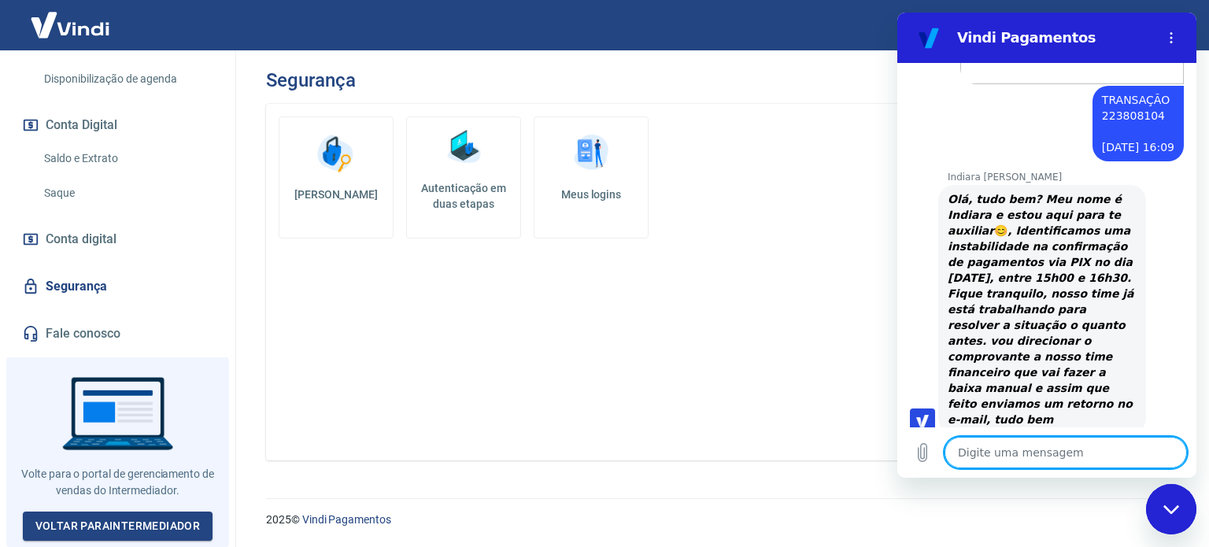
type textarea "x"
